Goal: Find specific page/section: Find specific page/section

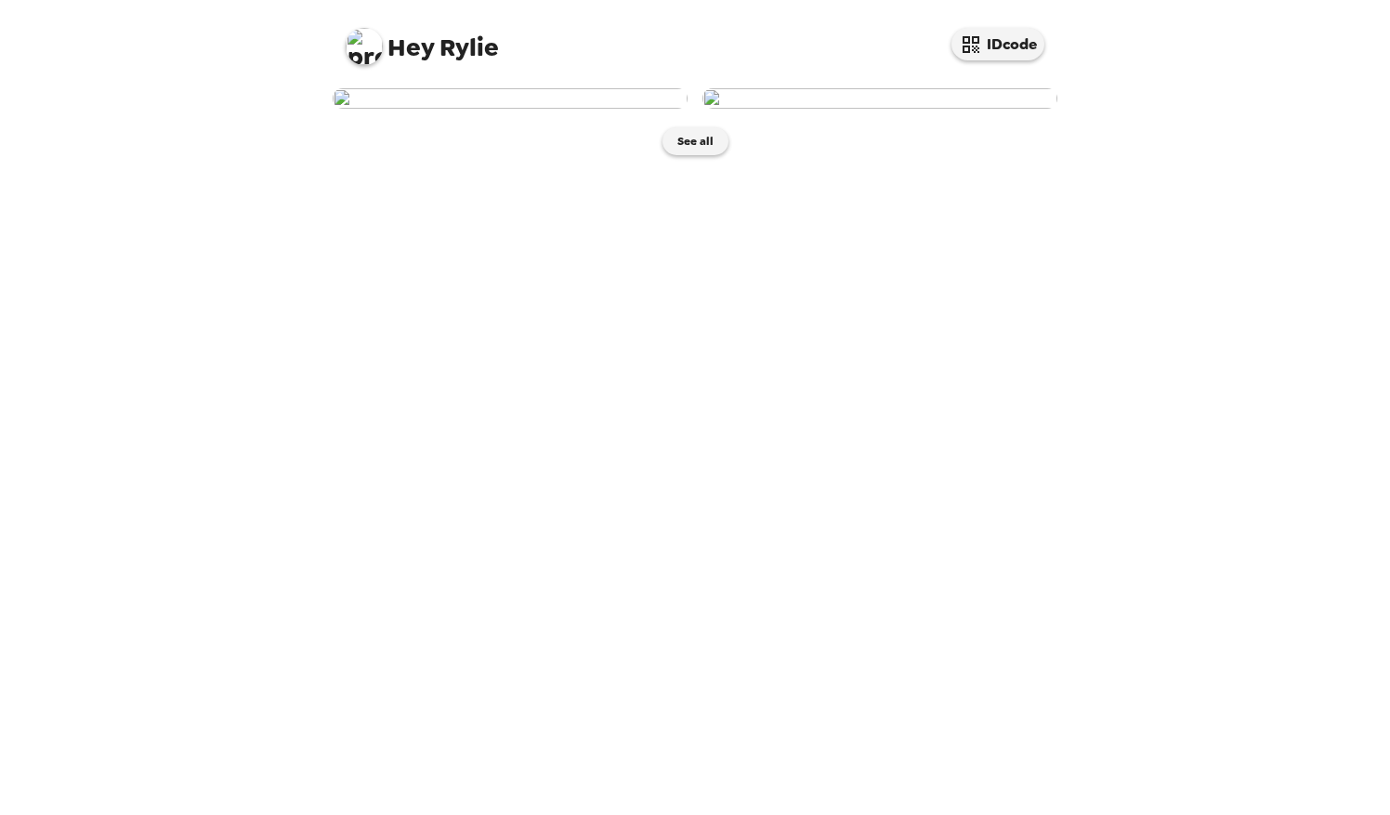
click at [876, 109] on img at bounding box center [880, 98] width 355 height 20
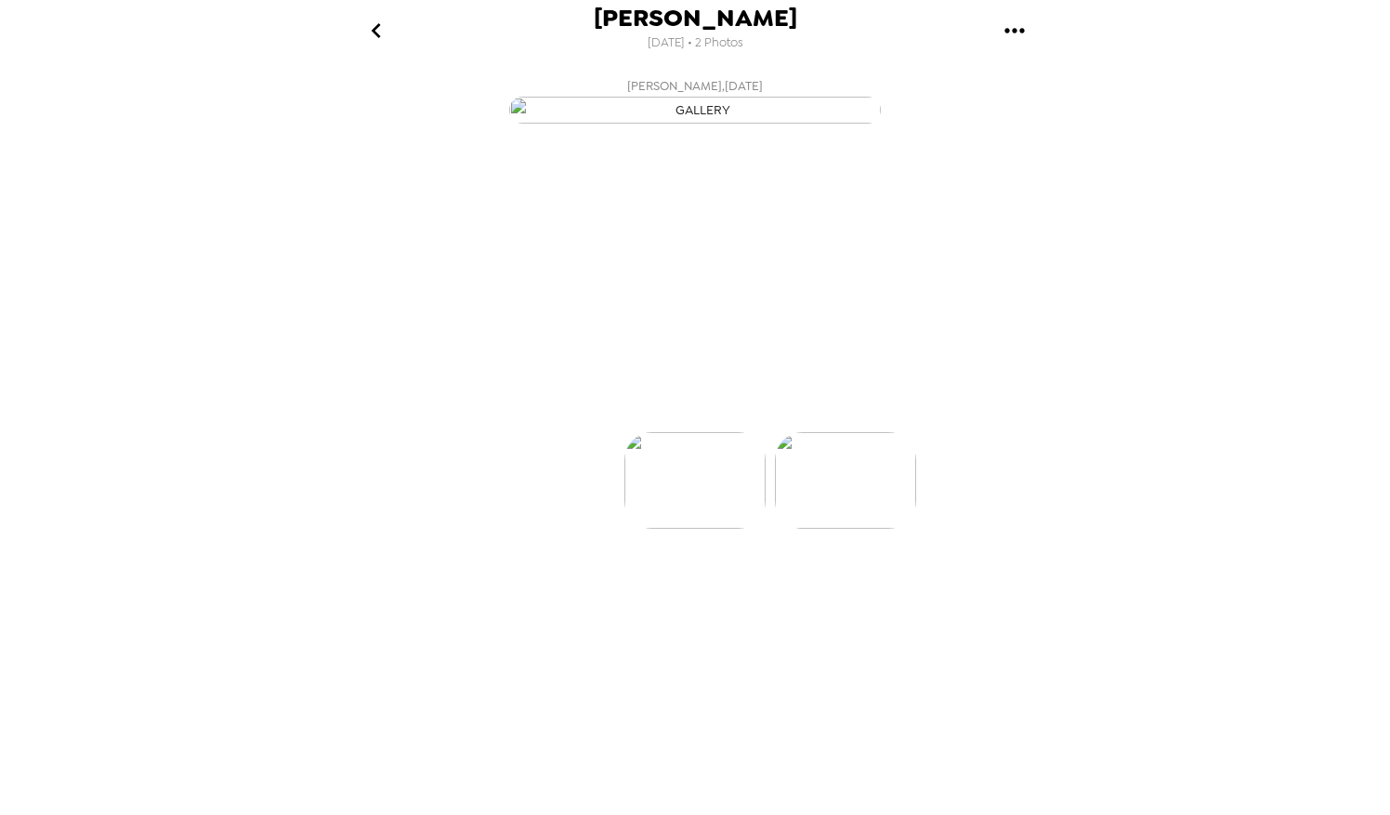
scroll to position [0, 149]
click at [780, 415] on icon at bounding box center [776, 399] width 33 height 33
click at [1326, 240] on div "Rylie Ottley 9/17/2025 • 2 Photos Rylie Ottley , 09-17-2025 Rylie Ottley , 09-1…" at bounding box center [695, 407] width 1390 height 815
click at [558, 585] on img at bounding box center [546, 536] width 141 height 97
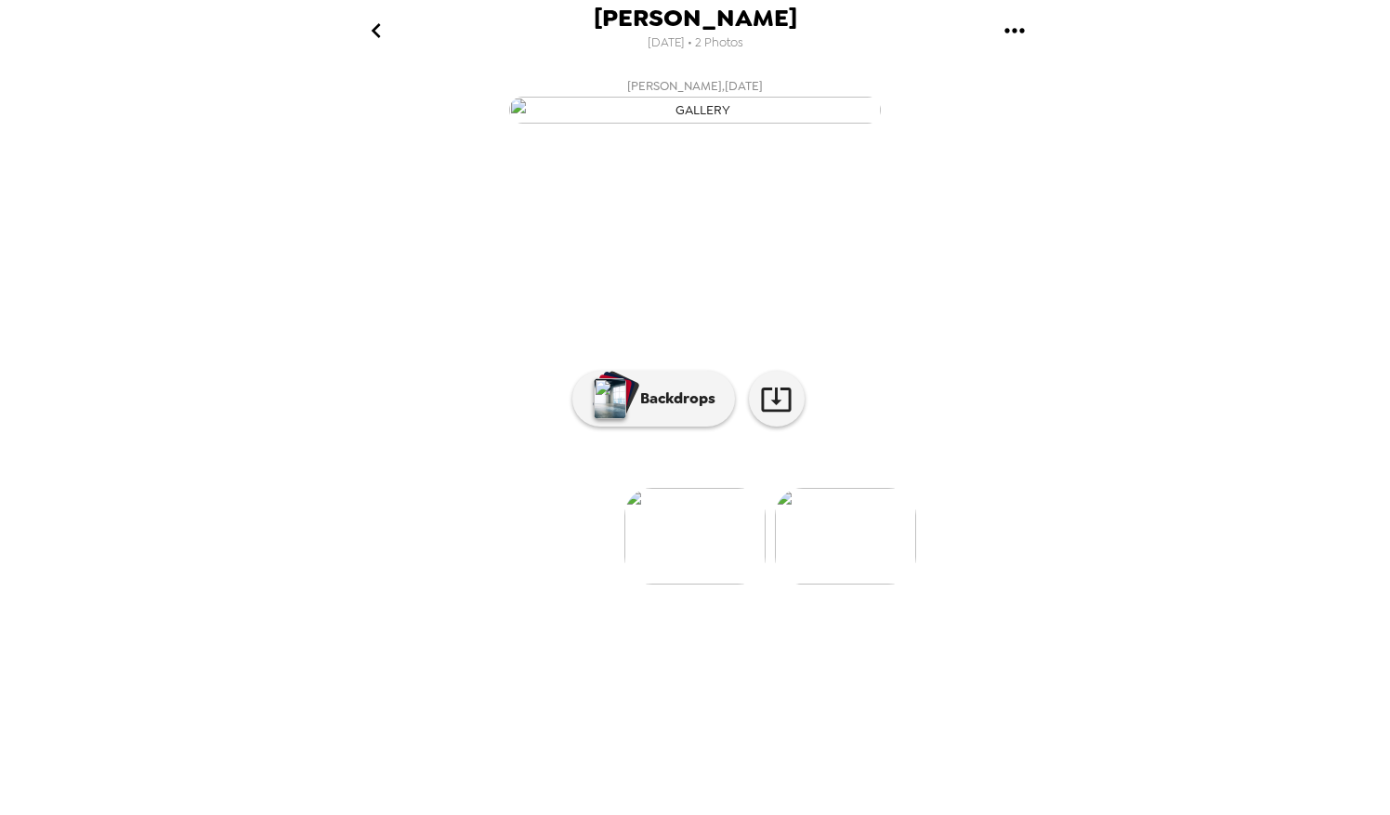
click at [1151, 458] on div "Rylie Ottley 9/17/2025 • 2 Photos Rylie Ottley , 09-17-2025 Rylie Ottley , 09-1…" at bounding box center [695, 407] width 1390 height 815
click at [848, 585] on img at bounding box center [845, 536] width 141 height 97
